Goal: Go to known website: Access a specific website the user already knows

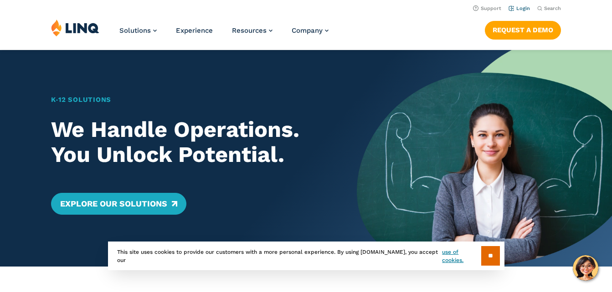
click at [520, 7] on link "Login" at bounding box center [518, 8] width 21 height 6
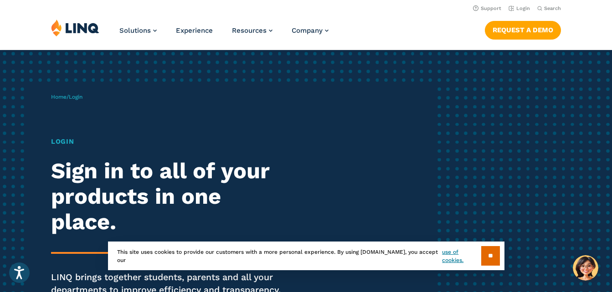
drag, startPoint x: 487, startPoint y: 257, endPoint x: 472, endPoint y: 249, distance: 16.3
click at [486, 256] on input "**" at bounding box center [490, 256] width 19 height 20
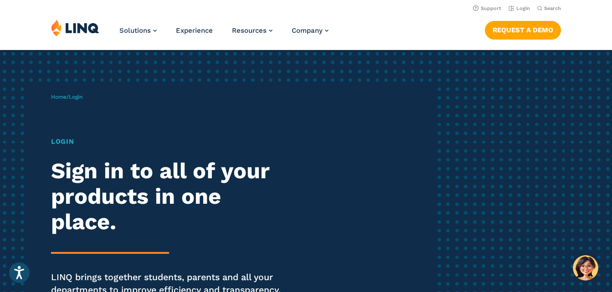
click at [61, 143] on h1 "Login" at bounding box center [169, 142] width 236 height 10
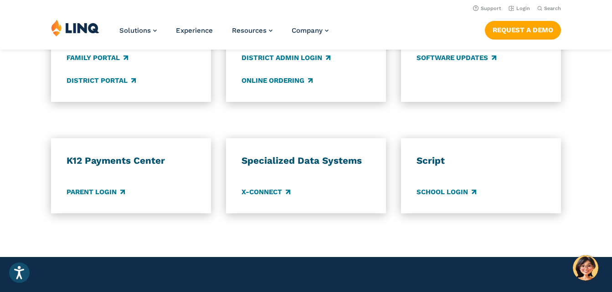
scroll to position [729, 0]
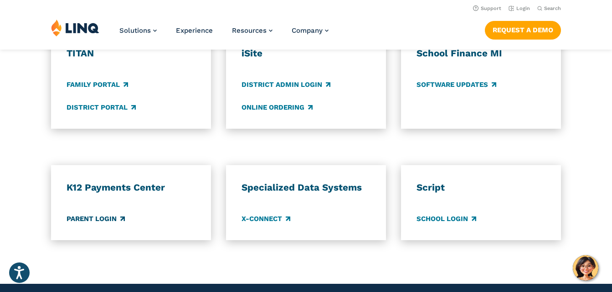
click at [102, 218] on link "Parent Login" at bounding box center [96, 219] width 58 height 10
